Goal: Task Accomplishment & Management: Manage account settings

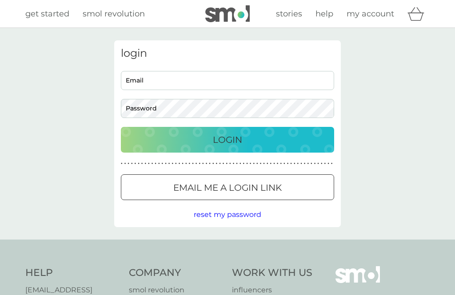
click at [149, 84] on input "Email" at bounding box center [227, 80] width 213 height 19
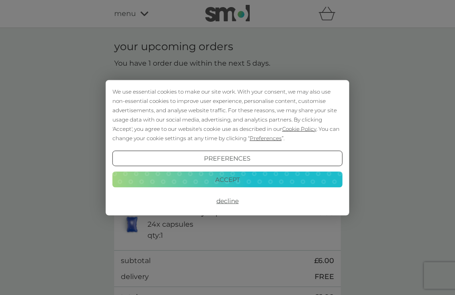
click at [231, 203] on button "Decline" at bounding box center [227, 201] width 230 height 16
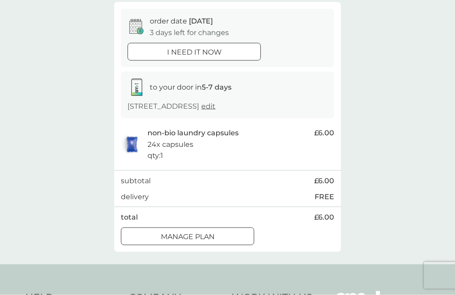
scroll to position [80, 0]
click at [190, 241] on div at bounding box center [187, 236] width 32 height 9
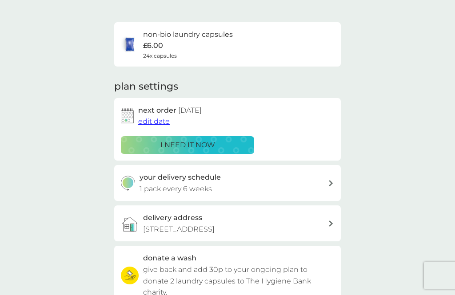
scroll to position [52, 0]
click at [160, 120] on span "edit date" at bounding box center [154, 122] width 32 height 8
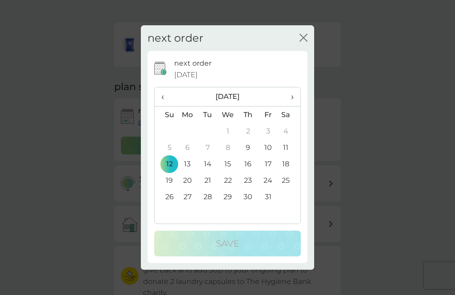
click at [295, 107] on th "›" at bounding box center [289, 97] width 22 height 19
click at [250, 156] on td "6" at bounding box center [248, 148] width 20 height 16
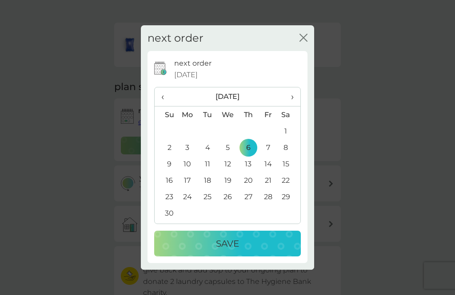
click at [238, 251] on p "Save" at bounding box center [227, 244] width 23 height 14
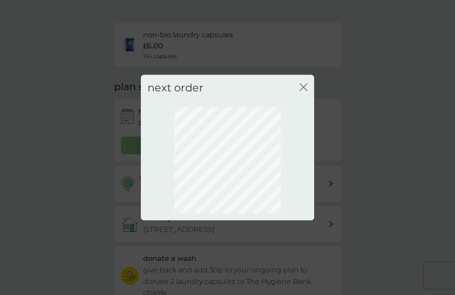
scroll to position [48, 0]
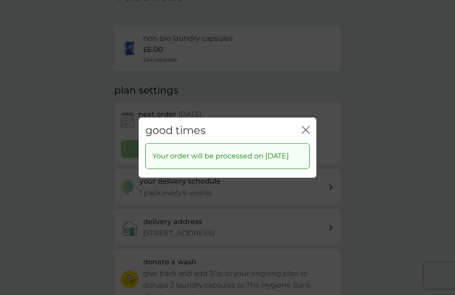
click at [313, 134] on div "good times close" at bounding box center [228, 130] width 178 height 26
click at [311, 135] on div "good times close" at bounding box center [228, 130] width 178 height 26
click at [401, 157] on div "good times close Your order will be processed on 6 Nov 2025" at bounding box center [227, 147] width 455 height 295
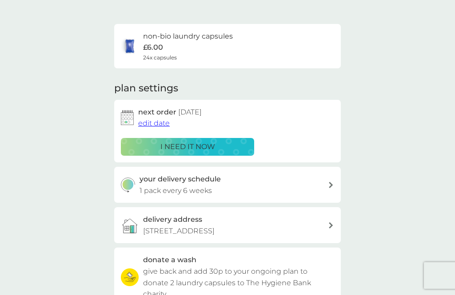
scroll to position [0, 0]
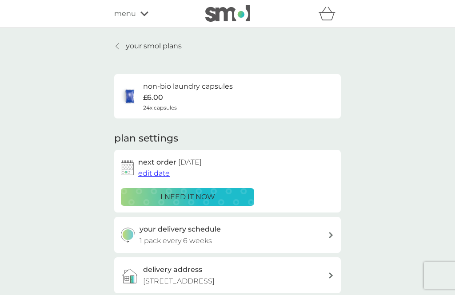
click at [136, 19] on div "menu" at bounding box center [152, 14] width 76 height 12
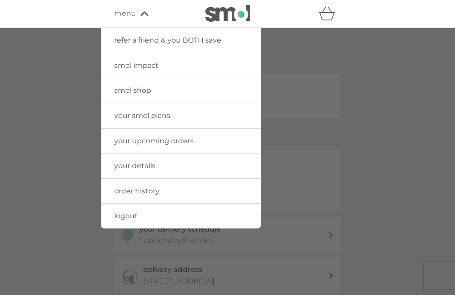
click at [126, 218] on span "logout" at bounding box center [126, 216] width 24 height 8
